Goal: Task Accomplishment & Management: Manage account settings

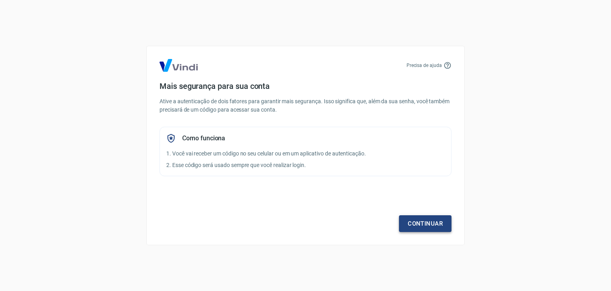
click at [424, 222] on link "Continuar" at bounding box center [425, 223] width 53 height 17
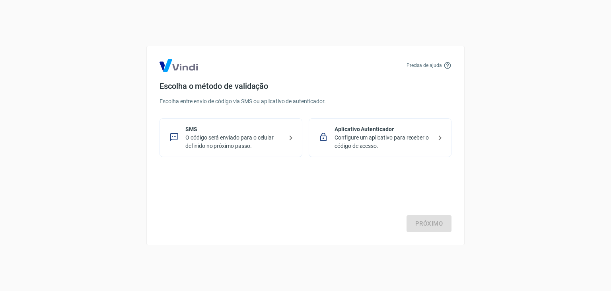
click at [235, 141] on p "O código será enviado para o celular definido no próximo passo." at bounding box center [234, 141] width 98 height 17
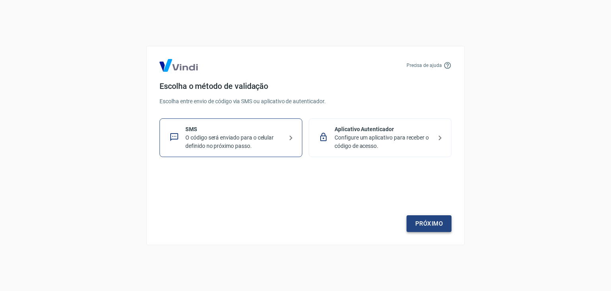
click at [425, 223] on link "Próximo" at bounding box center [429, 223] width 45 height 17
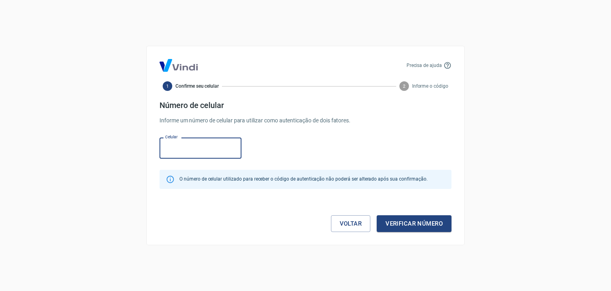
click at [213, 148] on input "Celular" at bounding box center [201, 147] width 82 height 21
click at [395, 220] on button "Verificar número" at bounding box center [414, 223] width 75 height 17
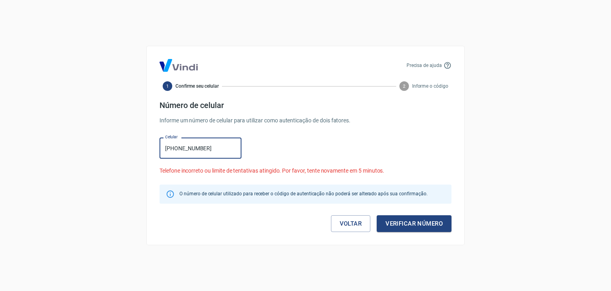
click at [180, 148] on input "(41) 98863-9262" at bounding box center [201, 147] width 82 height 21
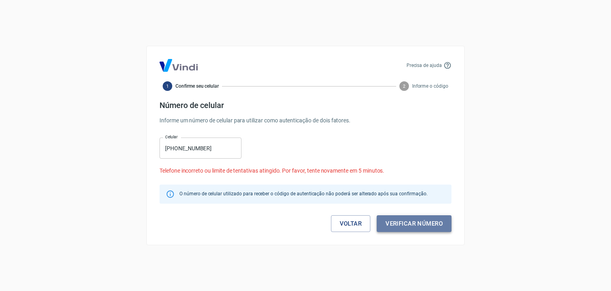
click at [419, 223] on button "Verificar número" at bounding box center [414, 223] width 75 height 17
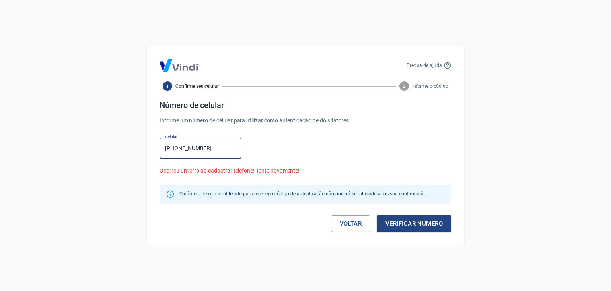
click at [176, 146] on input "(41) 8863-9262" at bounding box center [201, 147] width 82 height 21
type input "(41) 98863-9262"
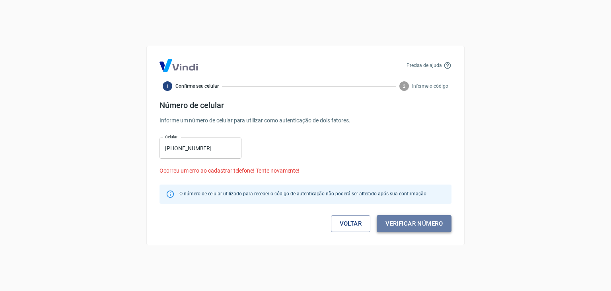
click at [402, 223] on button "Verificar número" at bounding box center [414, 223] width 75 height 17
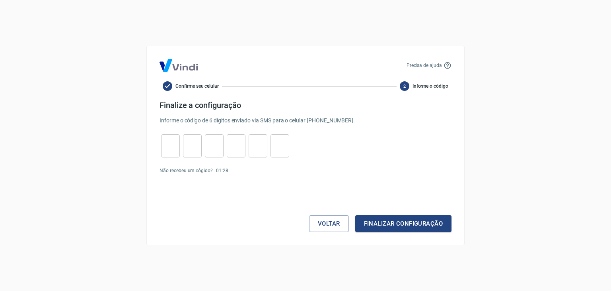
click at [172, 149] on input "tel" at bounding box center [170, 145] width 19 height 17
type input "5"
type input "2"
type input "0"
type input "6"
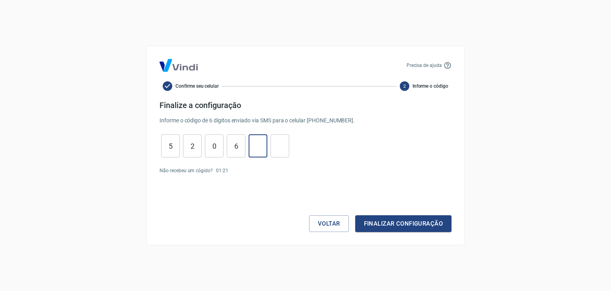
type input "0"
type input "5"
click at [384, 219] on button "Finalizar configuração" at bounding box center [403, 223] width 96 height 17
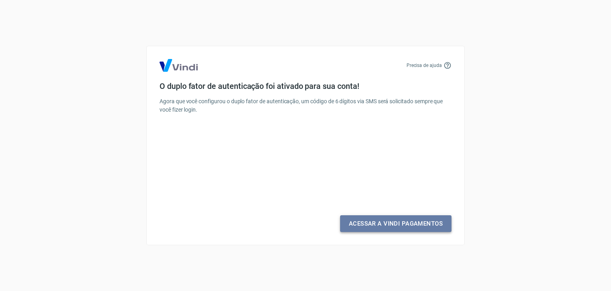
click at [384, 226] on link "Acessar a Vindi Pagamentos" at bounding box center [395, 223] width 111 height 17
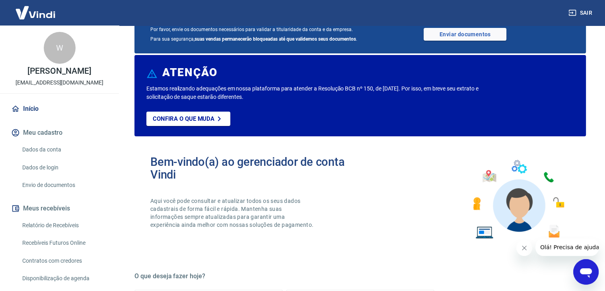
scroll to position [119, 0]
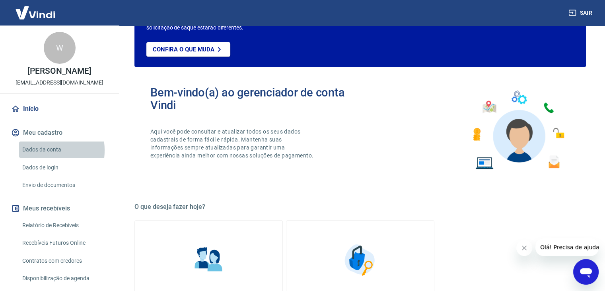
click at [36, 150] on link "Dados da conta" at bounding box center [64, 149] width 90 height 16
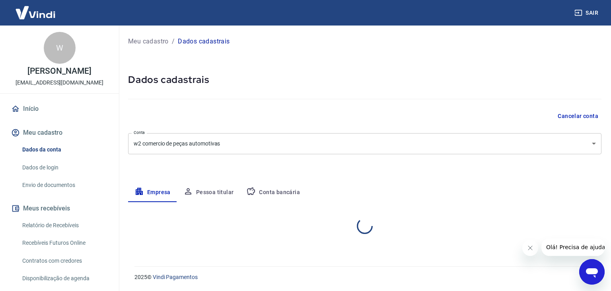
select select "PR"
select select "business"
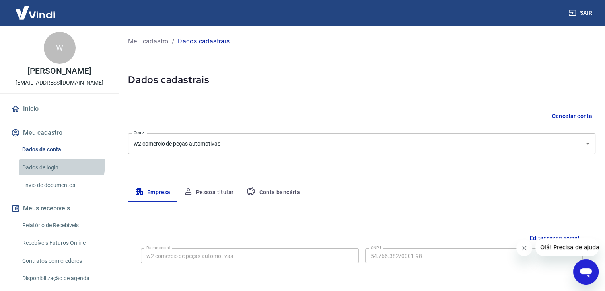
click at [45, 164] on link "Dados de login" at bounding box center [64, 167] width 90 height 16
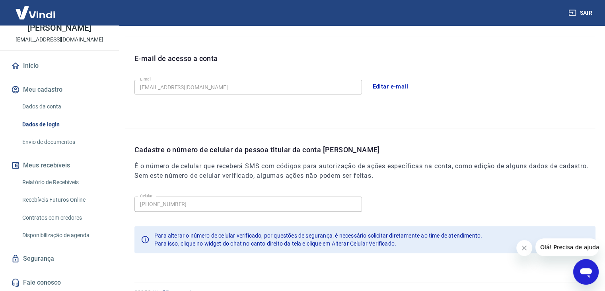
scroll to position [219, 0]
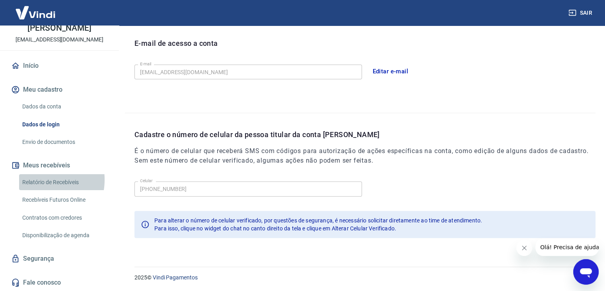
click at [39, 179] on link "Relatório de Recebíveis" at bounding box center [64, 182] width 90 height 16
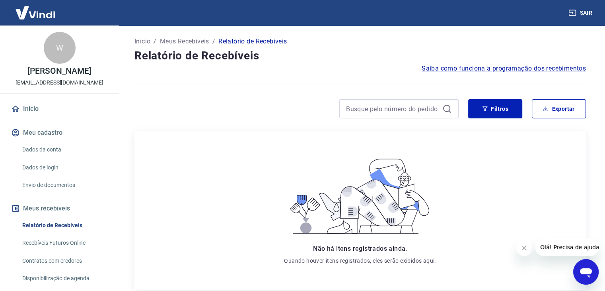
click at [42, 107] on link "Início" at bounding box center [60, 109] width 100 height 18
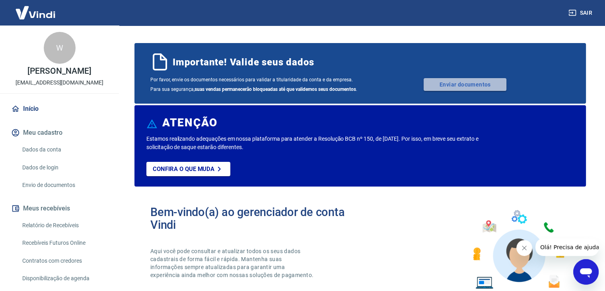
click at [431, 83] on link "Enviar documentos" at bounding box center [465, 84] width 83 height 13
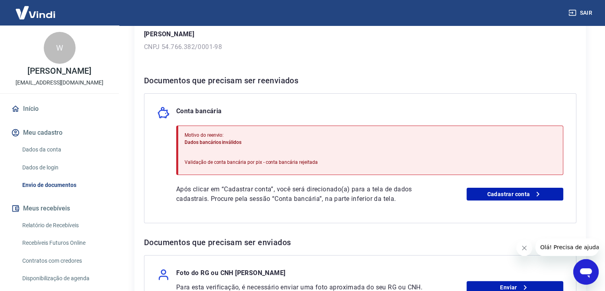
scroll to position [119, 0]
click at [512, 190] on link "Cadastrar conta" at bounding box center [515, 193] width 97 height 13
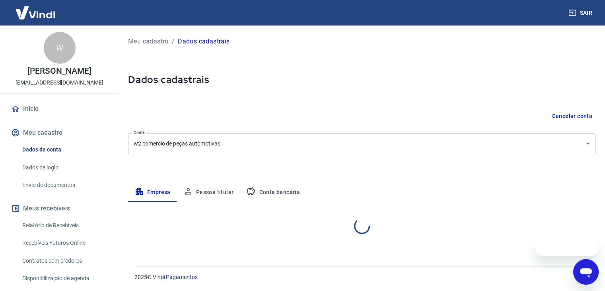
select select "PR"
select select "business"
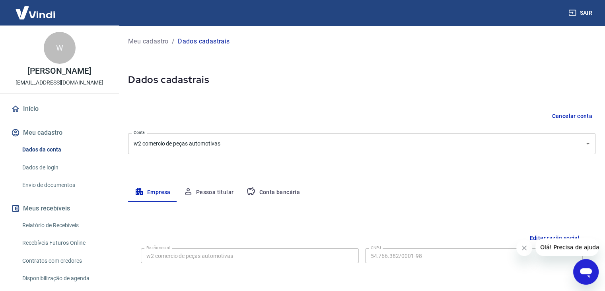
click at [143, 41] on p "Meu cadastro" at bounding box center [148, 42] width 41 height 10
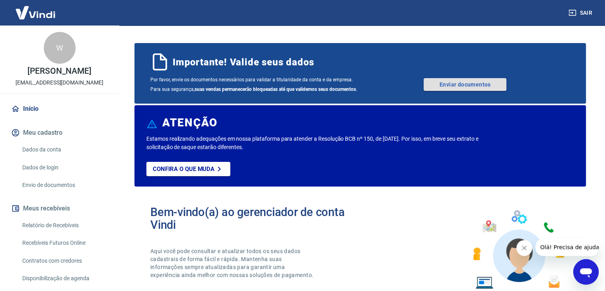
click at [430, 84] on link "Enviar documentos" at bounding box center [465, 84] width 83 height 13
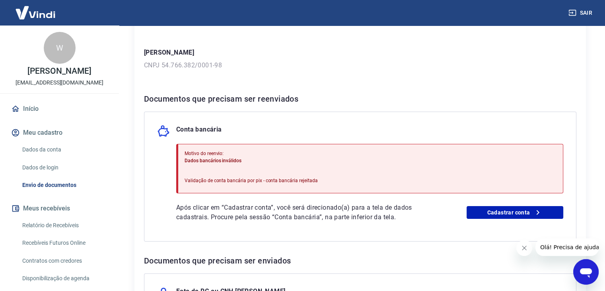
scroll to position [119, 0]
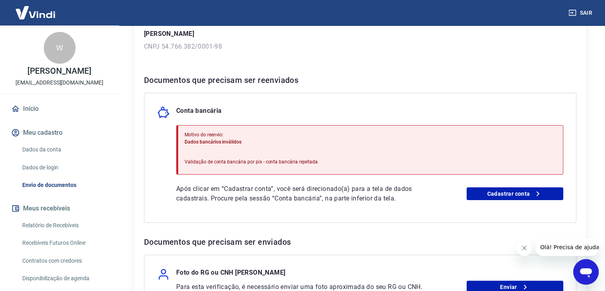
click at [288, 153] on div "Motivo do reenvio: Dados bancários inválidos Validação de conta bancária por pi…" at bounding box center [251, 150] width 133 height 44
click at [269, 159] on p "Validação de conta bancária por pix - conta bancária rejeitada" at bounding box center [251, 161] width 133 height 7
click at [490, 189] on link "Cadastrar conta" at bounding box center [515, 193] width 97 height 13
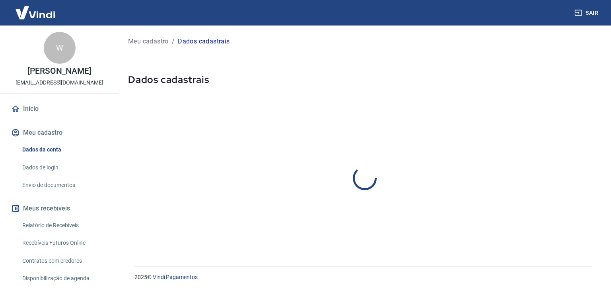
select select "PR"
select select "business"
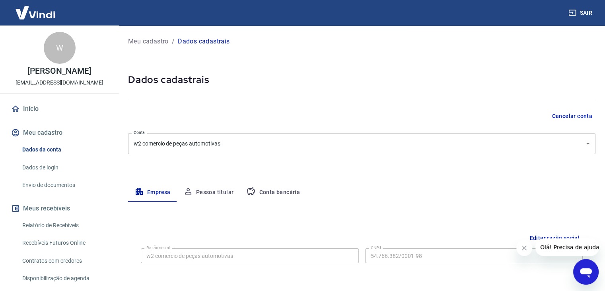
click at [260, 190] on button "Conta bancária" at bounding box center [273, 192] width 66 height 19
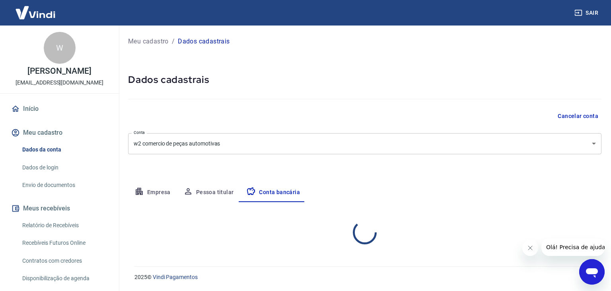
select select "1"
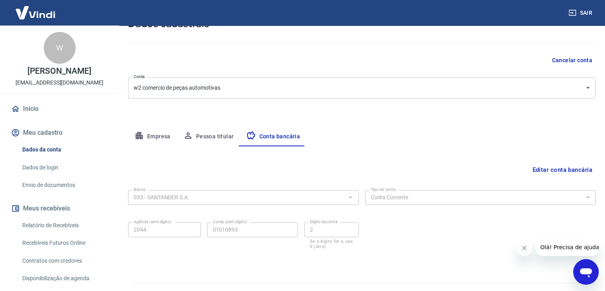
scroll to position [72, 0]
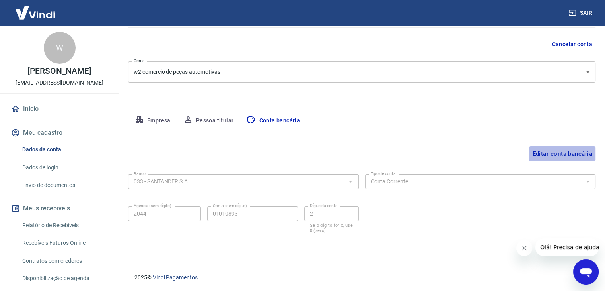
click at [533, 152] on button "Editar conta bancária" at bounding box center [562, 153] width 66 height 15
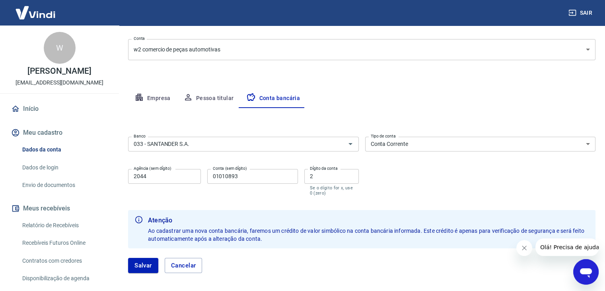
scroll to position [111, 0]
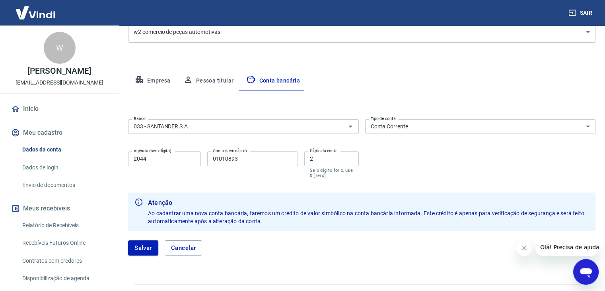
click at [166, 157] on input "2044" at bounding box center [164, 158] width 73 height 15
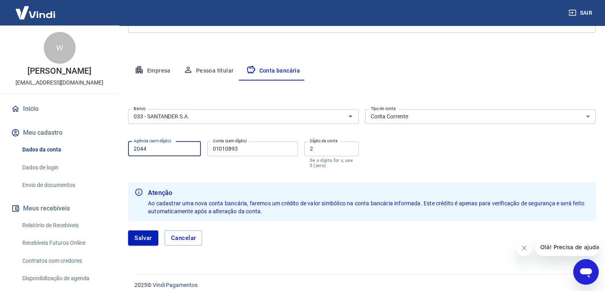
scroll to position [129, 0]
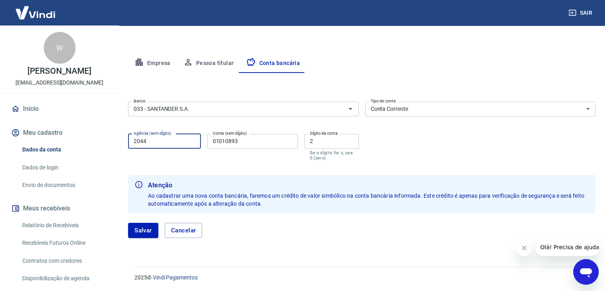
click at [392, 104] on select "Conta Corrente Conta Poupança" at bounding box center [480, 109] width 231 height 15
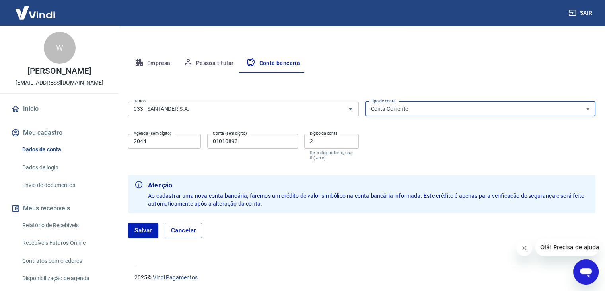
click at [365, 102] on select "Conta Corrente Conta Poupança" at bounding box center [480, 109] width 231 height 15
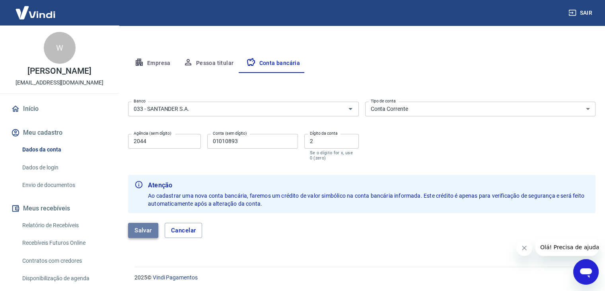
click at [148, 228] on button "Salvar" at bounding box center [143, 230] width 30 height 15
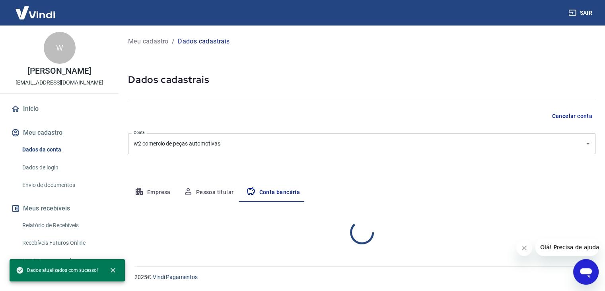
scroll to position [0, 0]
select select "1"
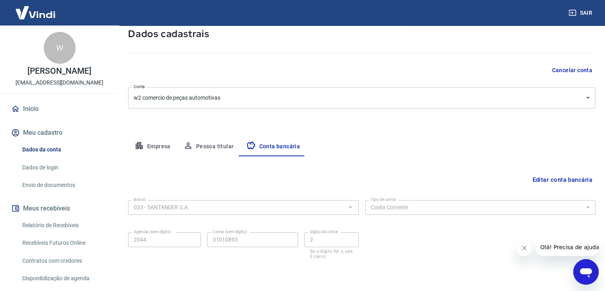
scroll to position [32, 0]
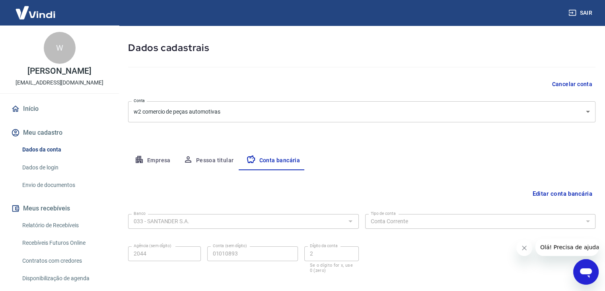
click at [205, 158] on button "Pessoa titular" at bounding box center [208, 160] width 63 height 19
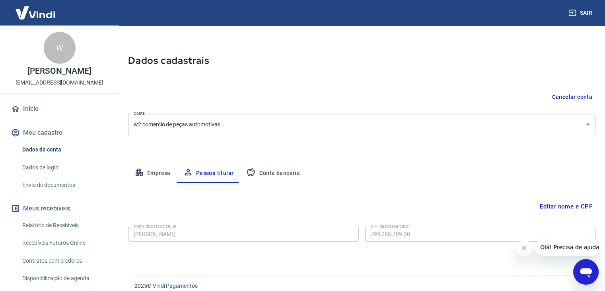
scroll to position [27, 0]
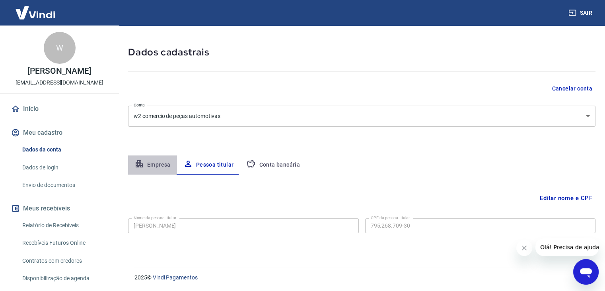
click at [146, 164] on button "Empresa" at bounding box center [152, 164] width 49 height 19
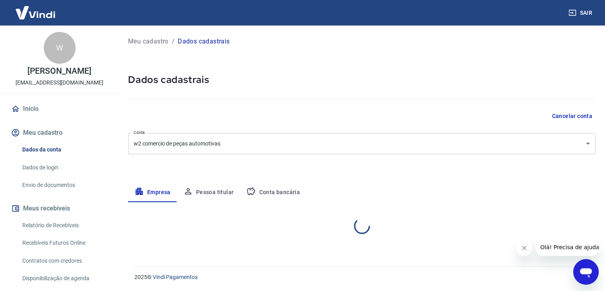
scroll to position [0, 0]
select select "PR"
select select "business"
